Goal: Transaction & Acquisition: Purchase product/service

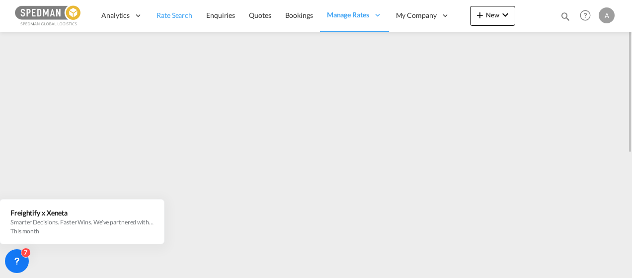
click at [192, 10] on link "Rate Search" at bounding box center [175, 16] width 50 height 32
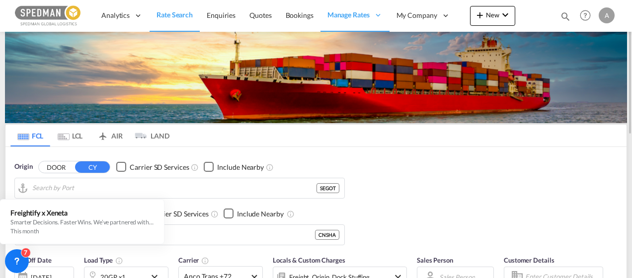
type input "[GEOGRAPHIC_DATA] ([GEOGRAPHIC_DATA]), [GEOGRAPHIC_DATA]"
type input "[GEOGRAPHIC_DATA], [GEOGRAPHIC_DATA]"
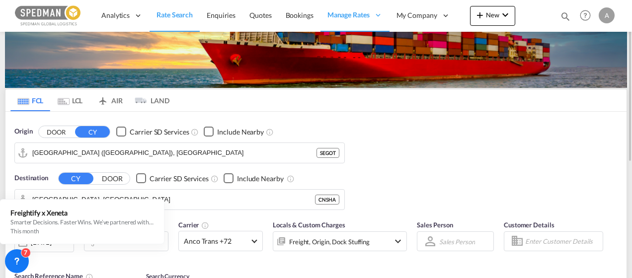
scroll to position [42, 0]
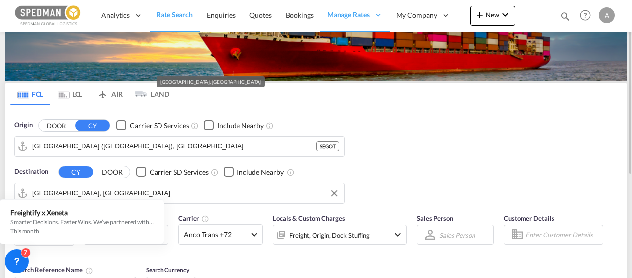
click at [241, 191] on input "[GEOGRAPHIC_DATA], [GEOGRAPHIC_DATA]" at bounding box center [185, 193] width 307 height 15
click at [442, 180] on div "Origin DOOR CY Carrier SD Services Include Nearby [GEOGRAPHIC_DATA] ([GEOGRAPHI…" at bounding box center [315, 156] width 621 height 103
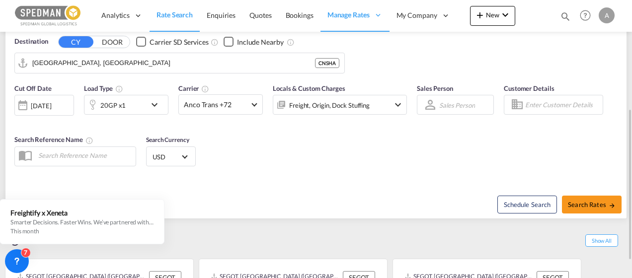
scroll to position [195, 0]
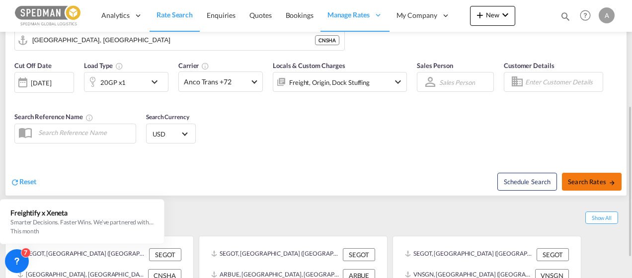
click at [595, 185] on button "Search Rates" at bounding box center [592, 182] width 60 height 18
type input "SEGOT to CNSHA / [DATE]"
